Goal: Task Accomplishment & Management: Manage account settings

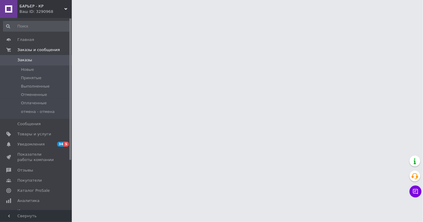
click at [39, 10] on div "Ваш ID: 3290968" at bounding box center [45, 11] width 52 height 5
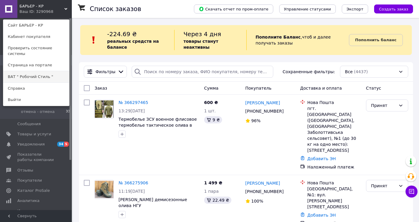
click at [36, 74] on link "ВАТ " Робочий Стиль "" at bounding box center [36, 76] width 66 height 11
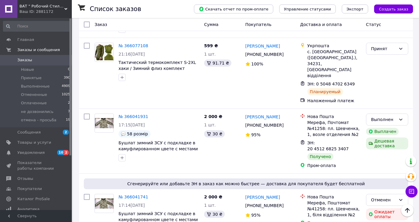
scroll to position [508, 0]
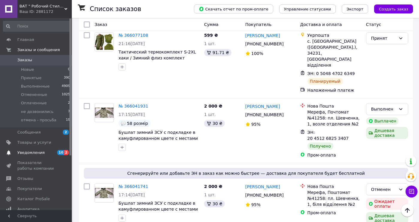
click at [53, 152] on span "Уведомления" at bounding box center [36, 152] width 38 height 5
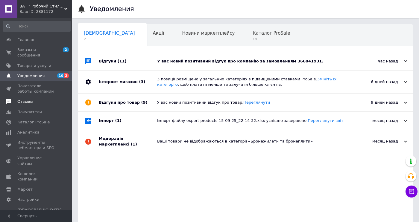
click at [40, 99] on span "Отзывы" at bounding box center [36, 101] width 38 height 5
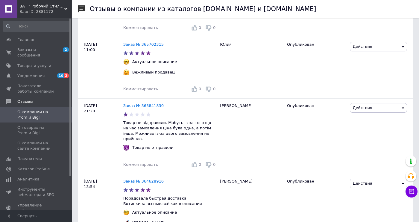
scroll to position [209, 0]
